Goal: Communication & Community: Answer question/provide support

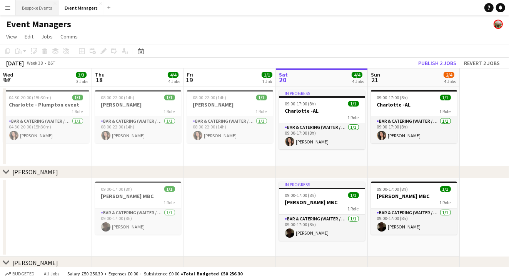
click at [35, 9] on button "Bespoke Events Close" at bounding box center [37, 7] width 43 height 15
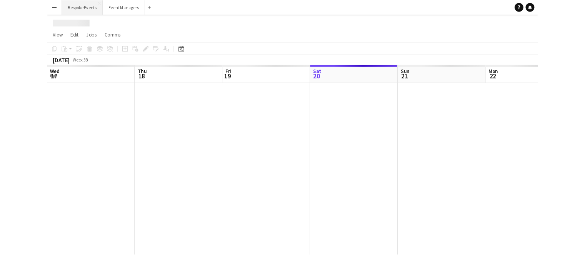
scroll to position [0, 184]
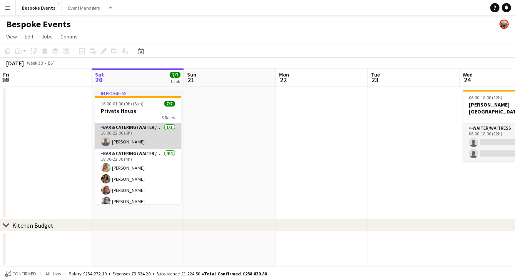
click at [134, 136] on app-card-role "Bar & Catering (Waiter / waitress) [DATE] 16:00-22:00 (6h) [PERSON_NAME]" at bounding box center [138, 136] width 86 height 26
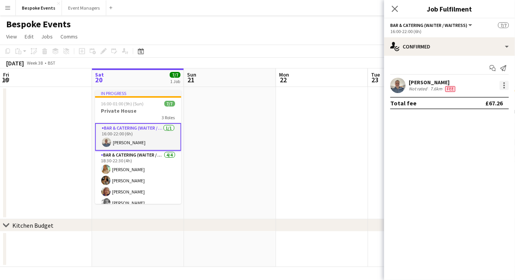
click at [503, 85] on div at bounding box center [503, 85] width 9 height 9
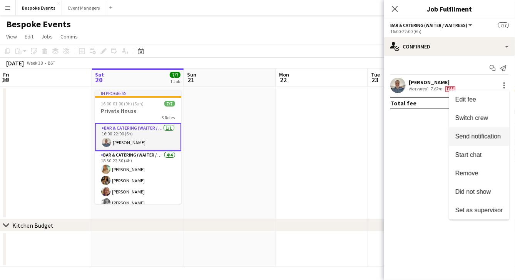
click at [474, 134] on span "Send notification" at bounding box center [477, 136] width 45 height 7
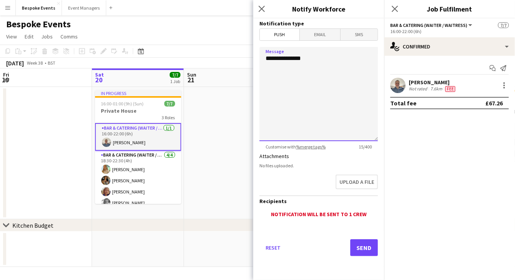
drag, startPoint x: 312, startPoint y: 100, endPoint x: 251, endPoint y: 56, distance: 76.0
click at [251, 56] on body "Menu Boards Boards Boards All jobs Status Workforce Workforce My Workforce Recr…" at bounding box center [257, 140] width 515 height 280
paste textarea "**********"
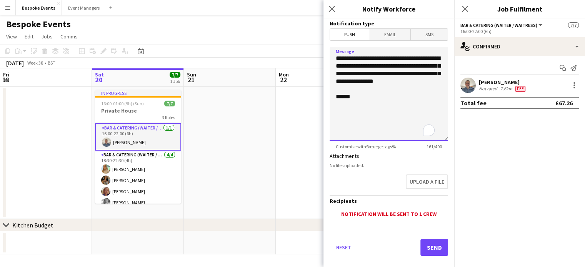
click at [336, 58] on textarea "**********" at bounding box center [389, 94] width 119 height 94
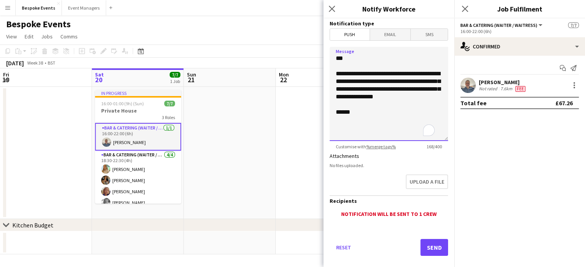
type textarea "**********"
click at [422, 251] on button "Send" at bounding box center [435, 247] width 28 height 17
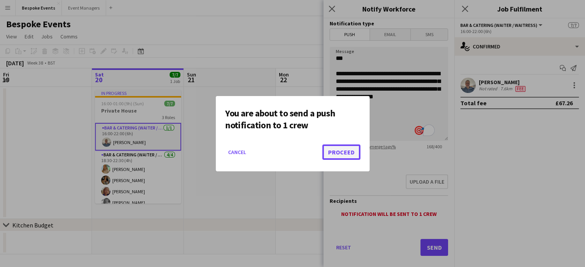
click at [334, 155] on button "Proceed" at bounding box center [341, 152] width 38 height 15
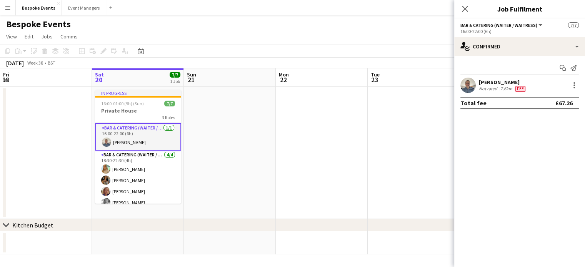
click at [496, 85] on div "[PERSON_NAME]" at bounding box center [503, 82] width 48 height 7
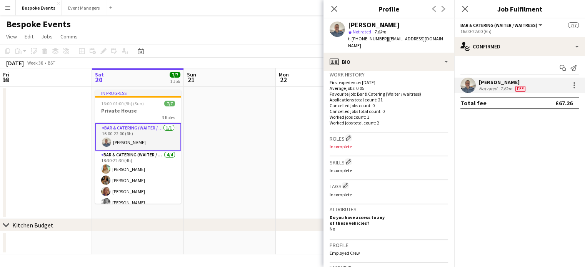
scroll to position [0, 0]
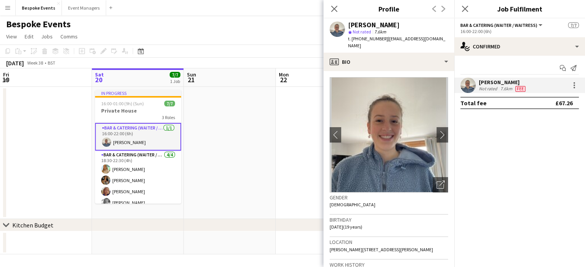
drag, startPoint x: 352, startPoint y: 39, endPoint x: 382, endPoint y: 38, distance: 30.0
click at [382, 38] on div "t. [PHONE_NUMBER] | [EMAIL_ADDRESS][DOMAIN_NAME]" at bounding box center [398, 42] width 100 height 14
copy span "[PHONE_NUMBER]"
